Goal: Task Accomplishment & Management: Manage account settings

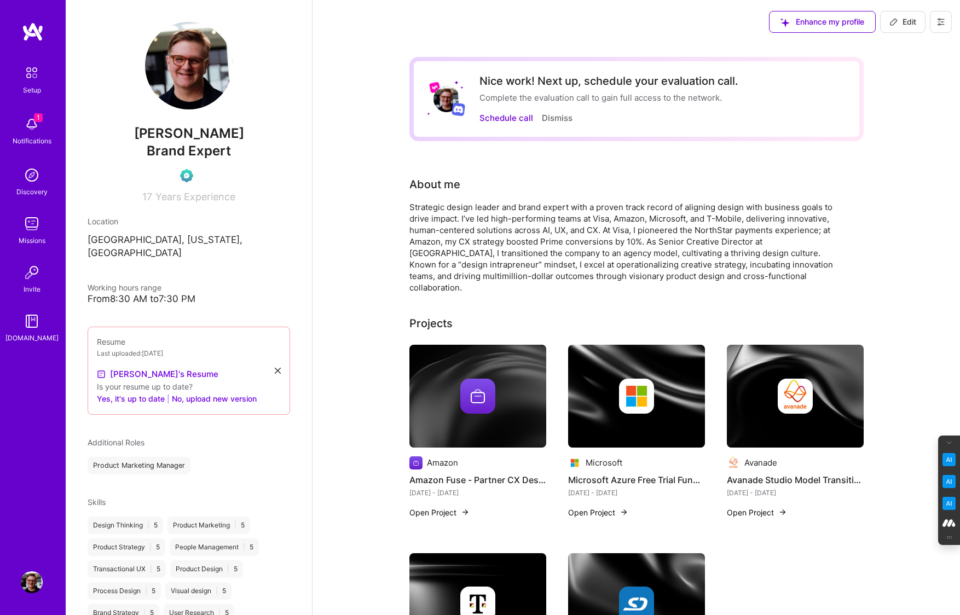
click at [940, 16] on button at bounding box center [941, 22] width 22 height 22
click at [908, 101] on button "Log Out" at bounding box center [911, 103] width 82 height 28
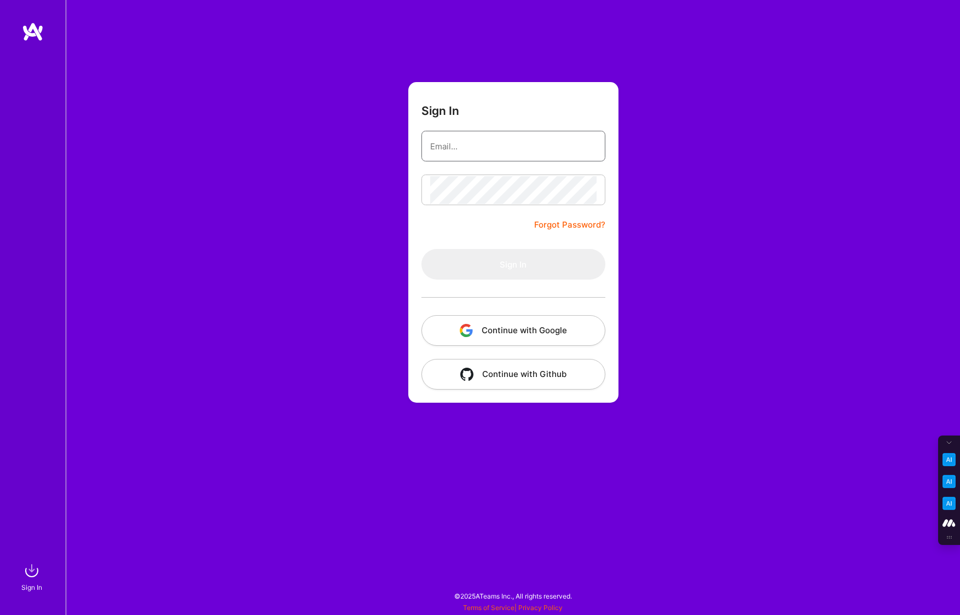
click at [467, 153] on input "email" at bounding box center [513, 147] width 166 height 28
type input "[PERSON_NAME][EMAIL_ADDRESS][DOMAIN_NAME]"
click at [517, 336] on button "Continue with Google" at bounding box center [514, 330] width 184 height 31
